Goal: Find contact information: Find contact information

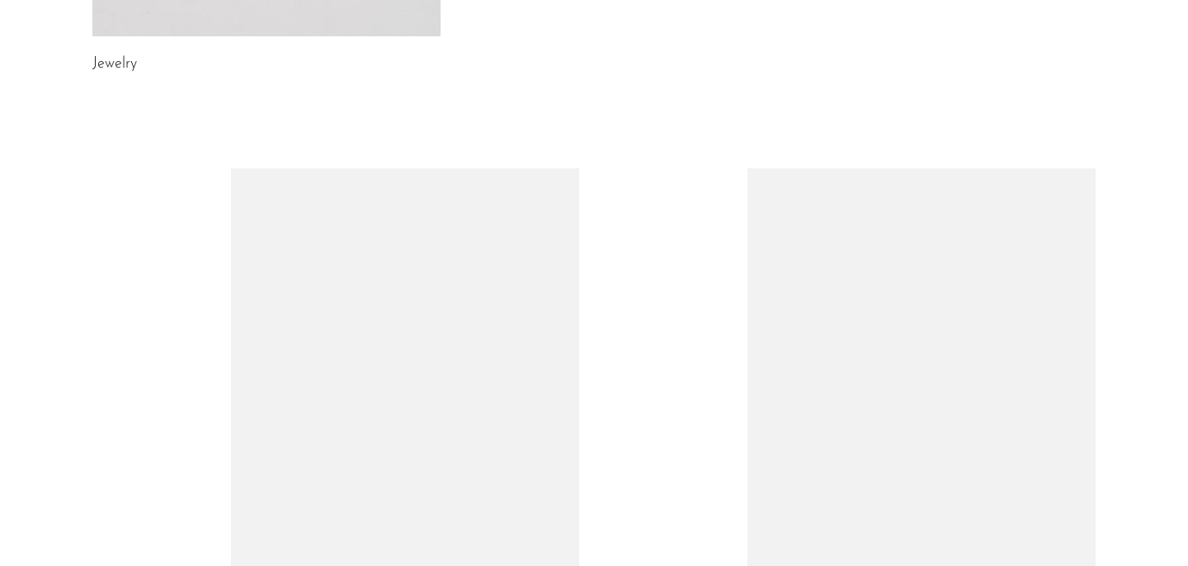
scroll to position [1038, 0]
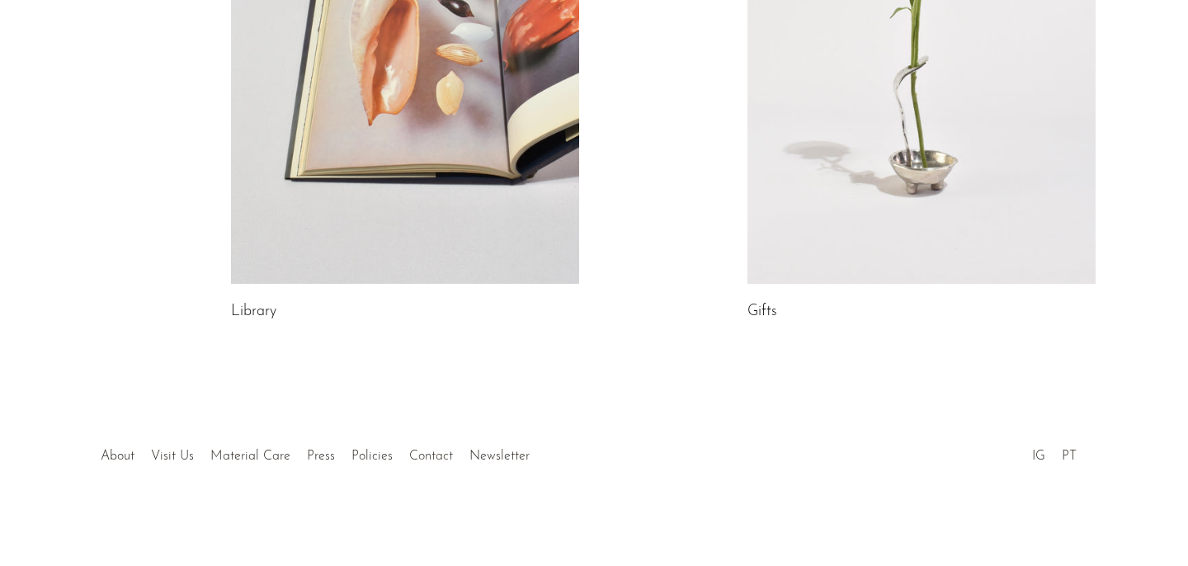
click at [423, 461] on link "Contact" at bounding box center [431, 456] width 44 height 13
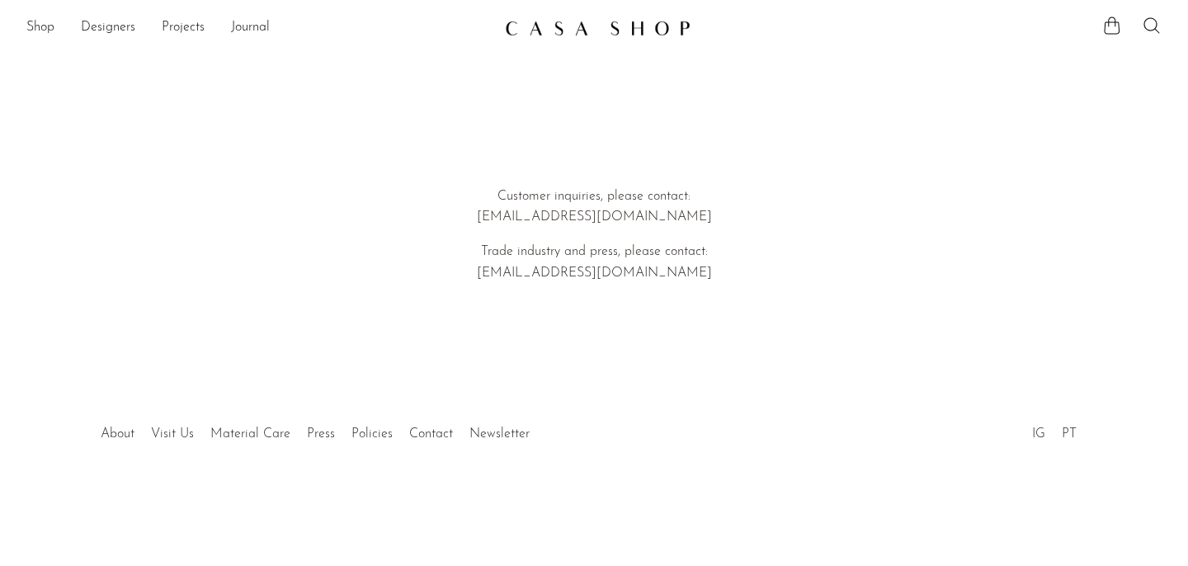
click at [588, 218] on p "Customer inquiries, please contact: [EMAIL_ADDRESS][DOMAIN_NAME]" at bounding box center [594, 207] width 472 height 42
copy div "[EMAIL_ADDRESS][DOMAIN_NAME]"
click at [808, 179] on div at bounding box center [594, 169] width 472 height 33
